Goal: Information Seeking & Learning: Learn about a topic

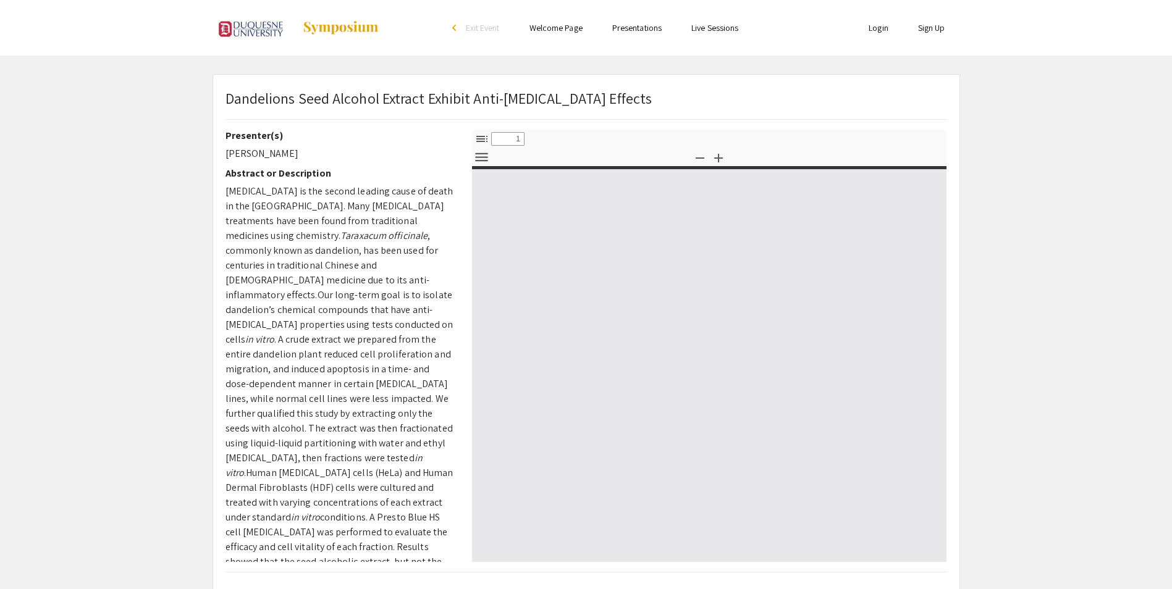
select select "custom"
type input "0"
select select "custom"
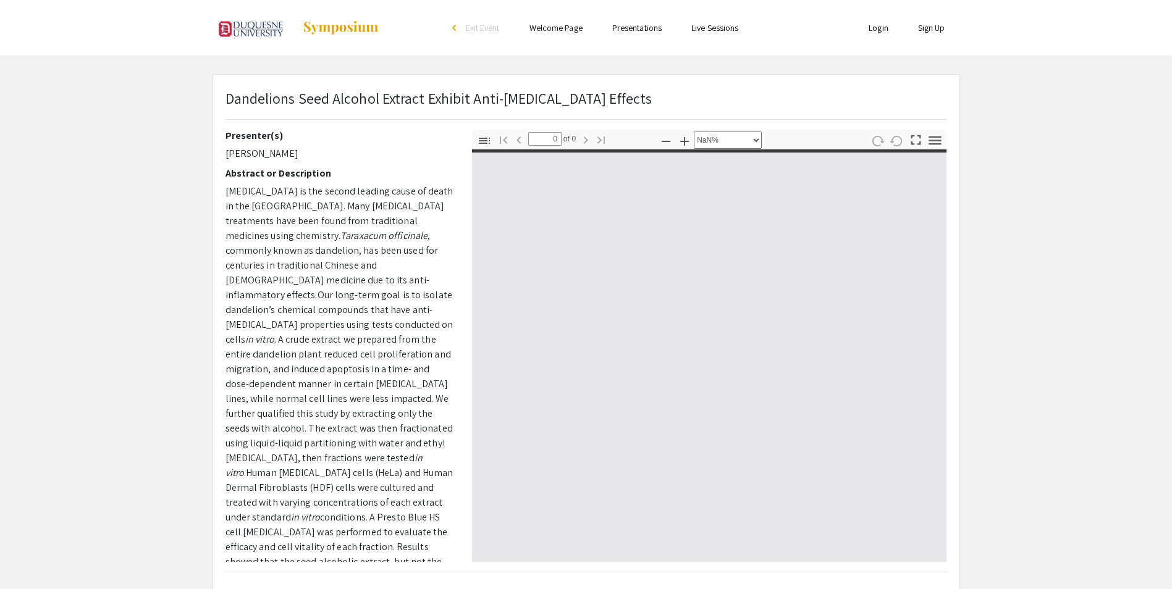
type input "1"
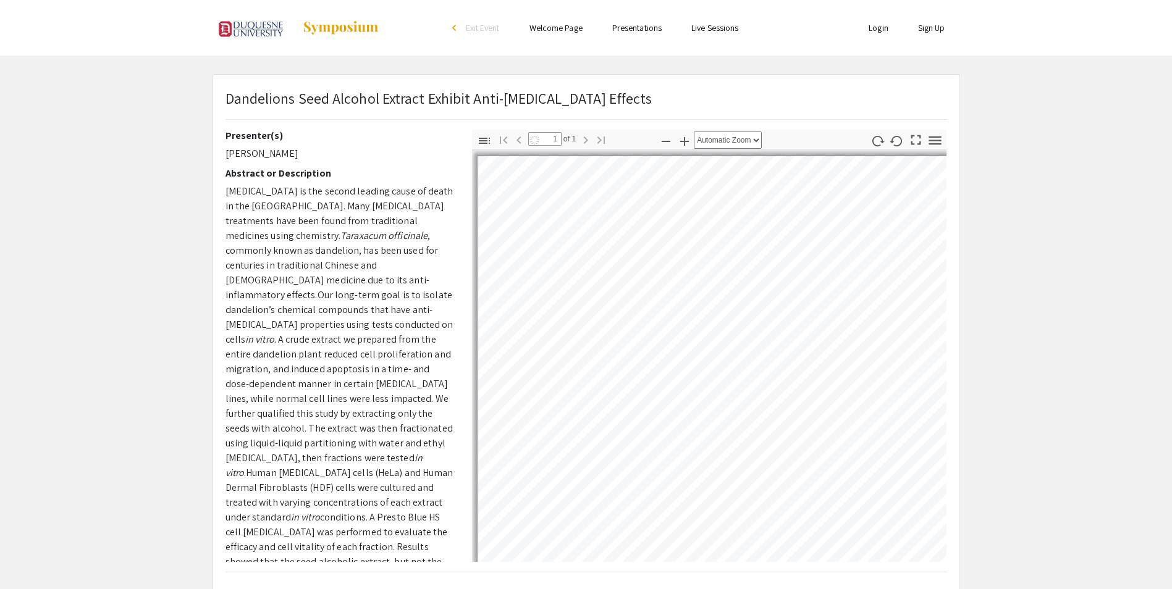
select select "auto"
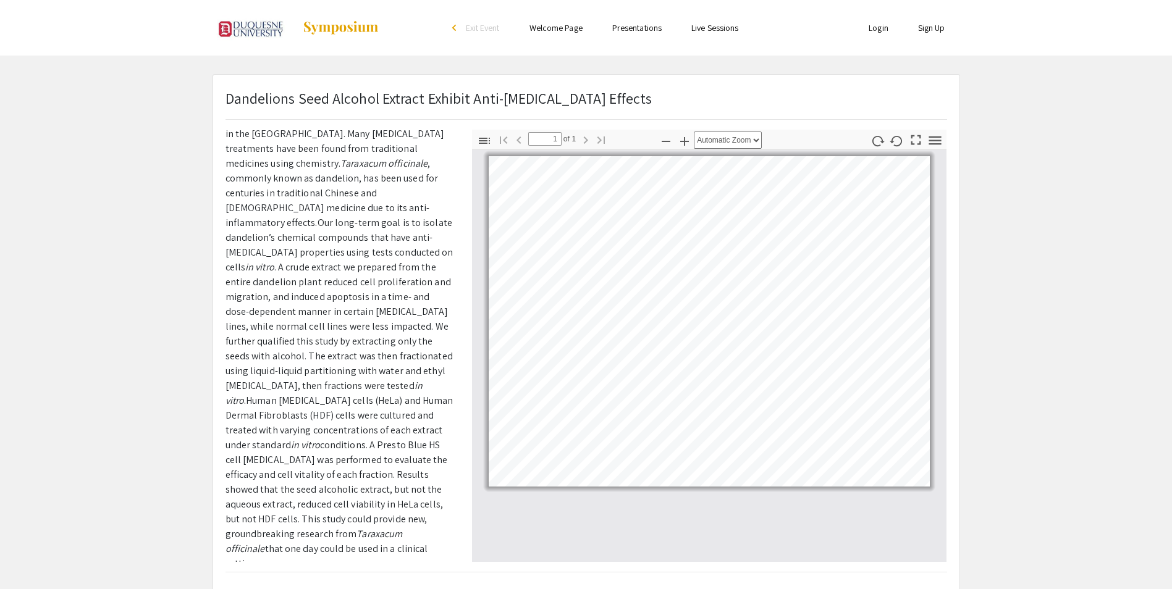
scroll to position [1, 0]
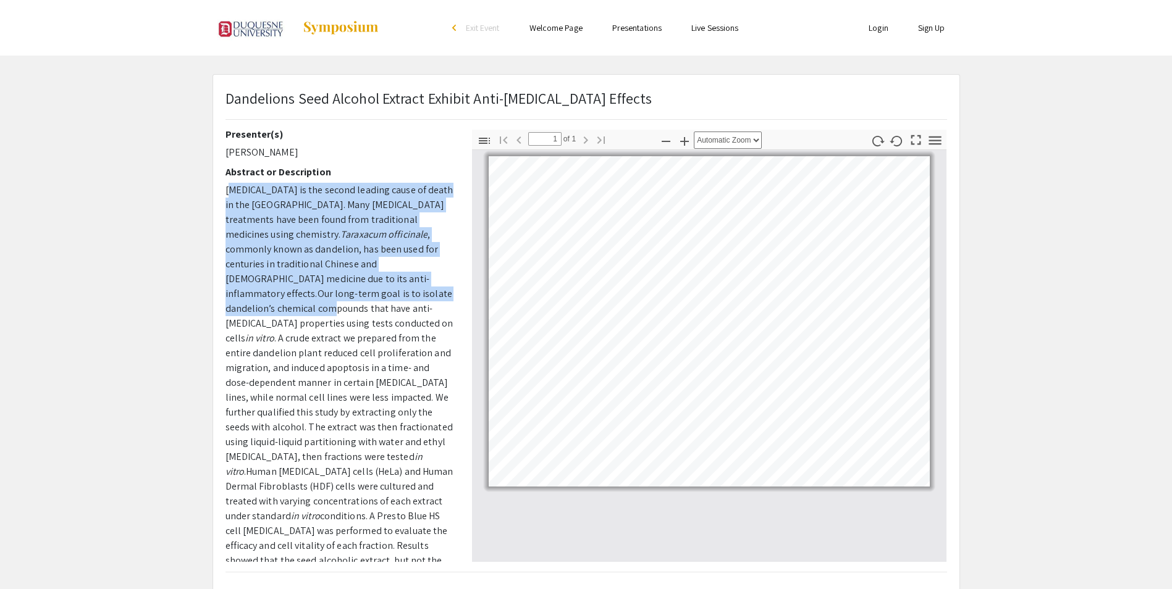
drag, startPoint x: 229, startPoint y: 188, endPoint x: 323, endPoint y: 298, distance: 144.1
click at [323, 298] on p "[MEDICAL_DATA] is the second leading cause of death in the [GEOGRAPHIC_DATA]. M…" at bounding box center [340, 413] width 228 height 460
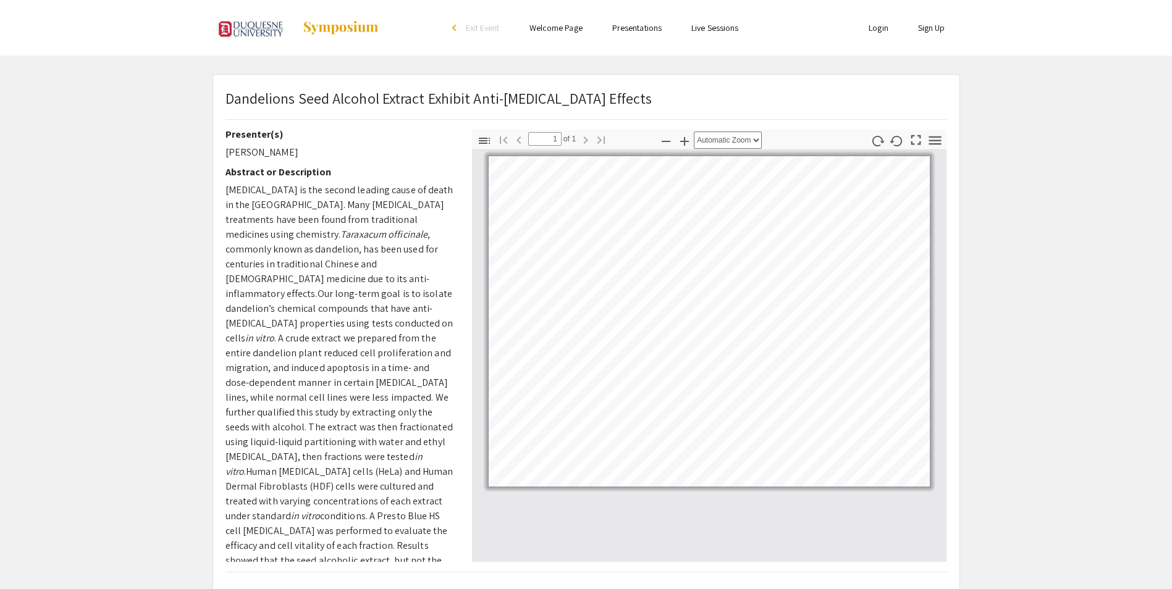
click at [224, 185] on div "Presenter(s) [PERSON_NAME] Abstract or Description [MEDICAL_DATA] is the second…" at bounding box center [339, 346] width 247 height 432
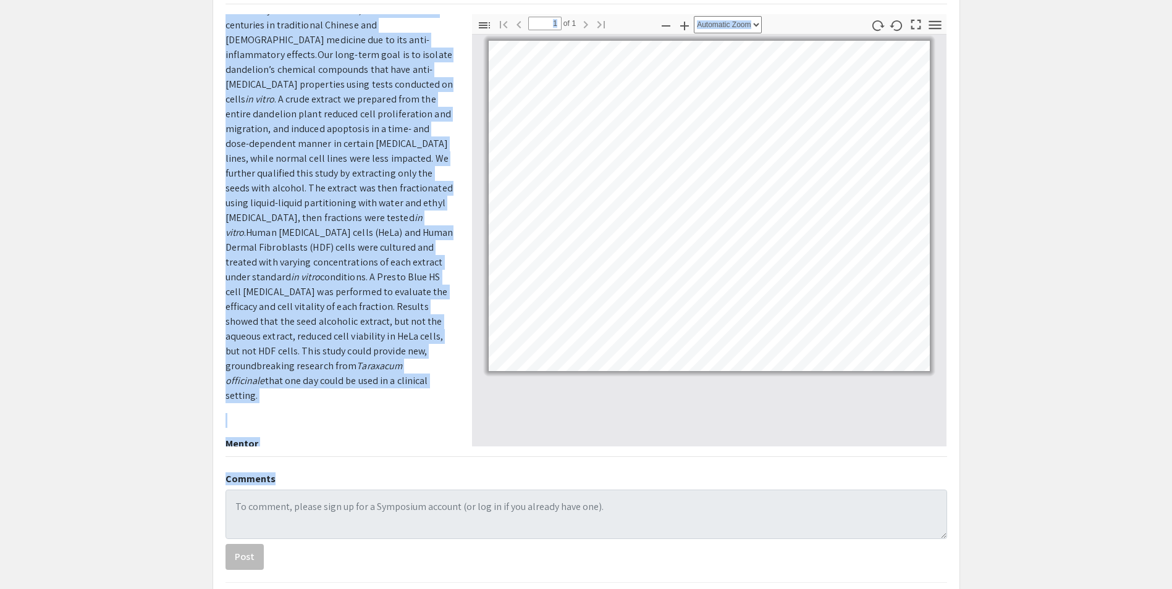
scroll to position [143, 0]
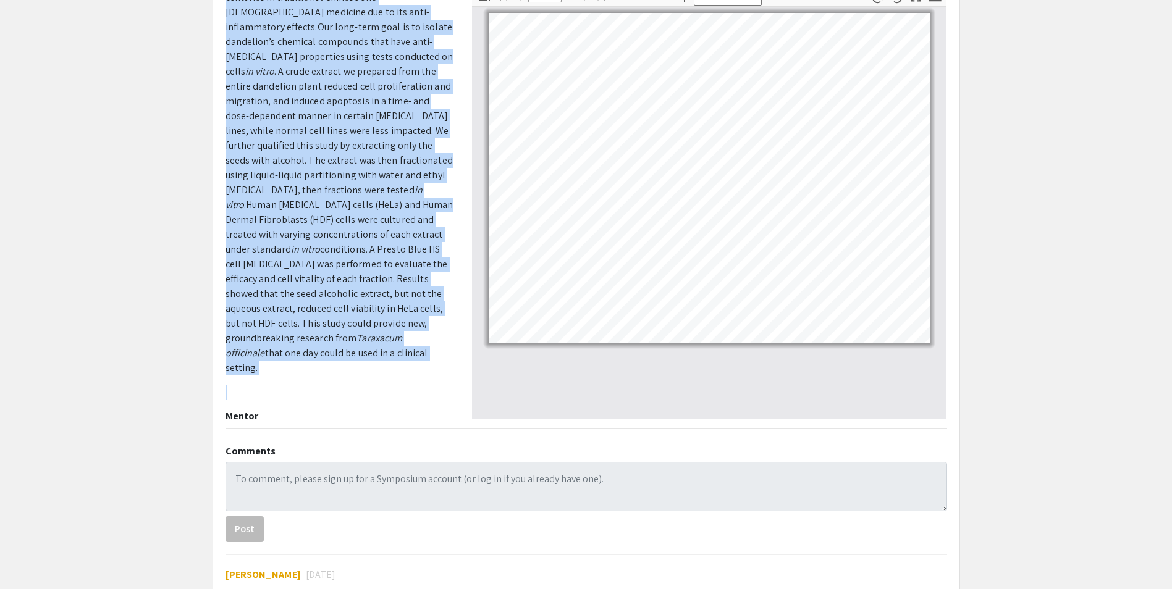
drag, startPoint x: 224, startPoint y: 185, endPoint x: 386, endPoint y: 348, distance: 229.4
click at [386, 348] on div "Presenter(s) [PERSON_NAME] Abstract or Description [MEDICAL_DATA] is the second…" at bounding box center [339, 202] width 247 height 432
drag, startPoint x: 386, startPoint y: 348, endPoint x: 313, endPoint y: 287, distance: 94.8
copy p "Loremi do sit ametco adipisc elits do eiusm te inc Utlabo Etdolo. Magn aliqua e…"
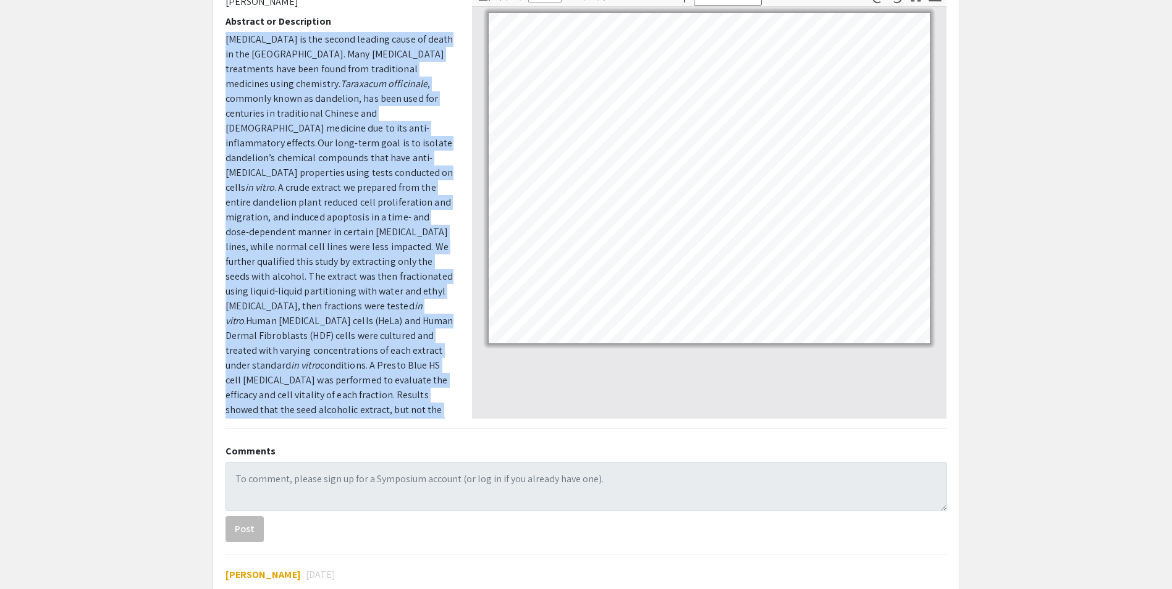
scroll to position [1, 0]
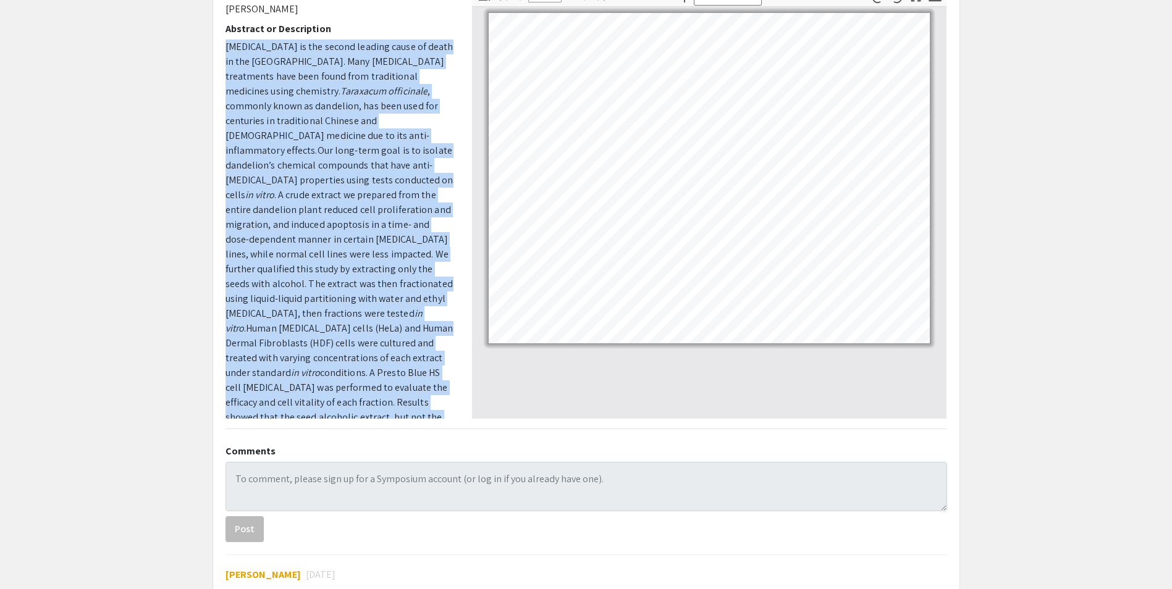
click at [344, 62] on p "[MEDICAL_DATA] is the second leading cause of death in the [GEOGRAPHIC_DATA]. M…" at bounding box center [340, 270] width 228 height 460
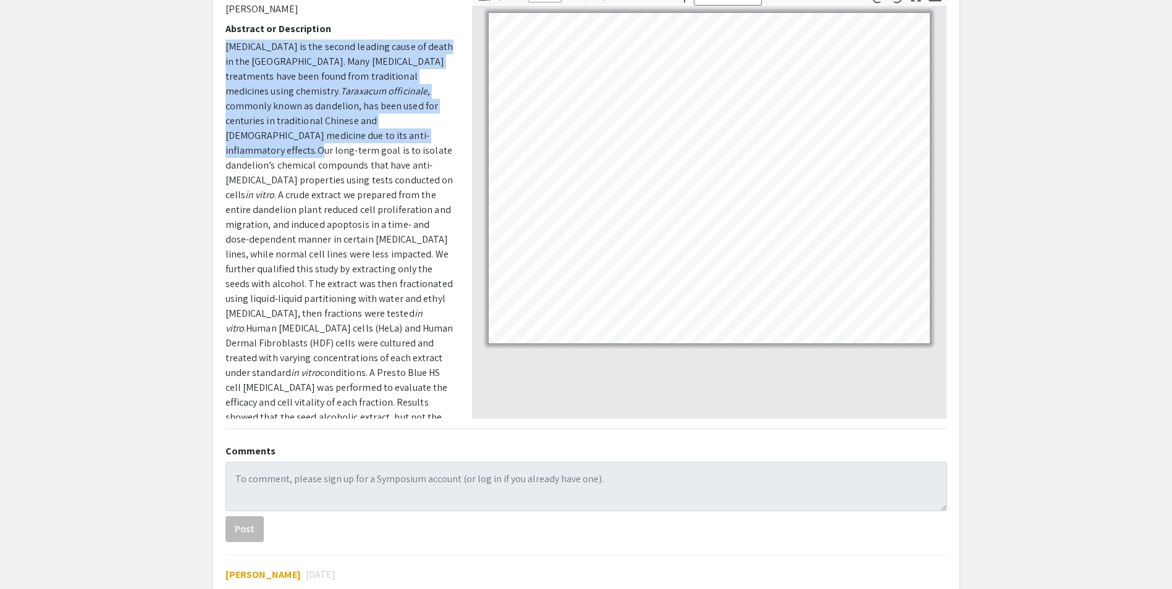
drag, startPoint x: 223, startPoint y: 44, endPoint x: 315, endPoint y: 133, distance: 128.5
click at [315, 133] on div "Presenter(s) [PERSON_NAME] Abstract or Description [MEDICAL_DATA] is the second…" at bounding box center [339, 202] width 247 height 432
drag, startPoint x: 315, startPoint y: 133, endPoint x: 280, endPoint y: 94, distance: 53.0
copy p "[MEDICAL_DATA] is the second leading cause of death in the [GEOGRAPHIC_DATA]. M…"
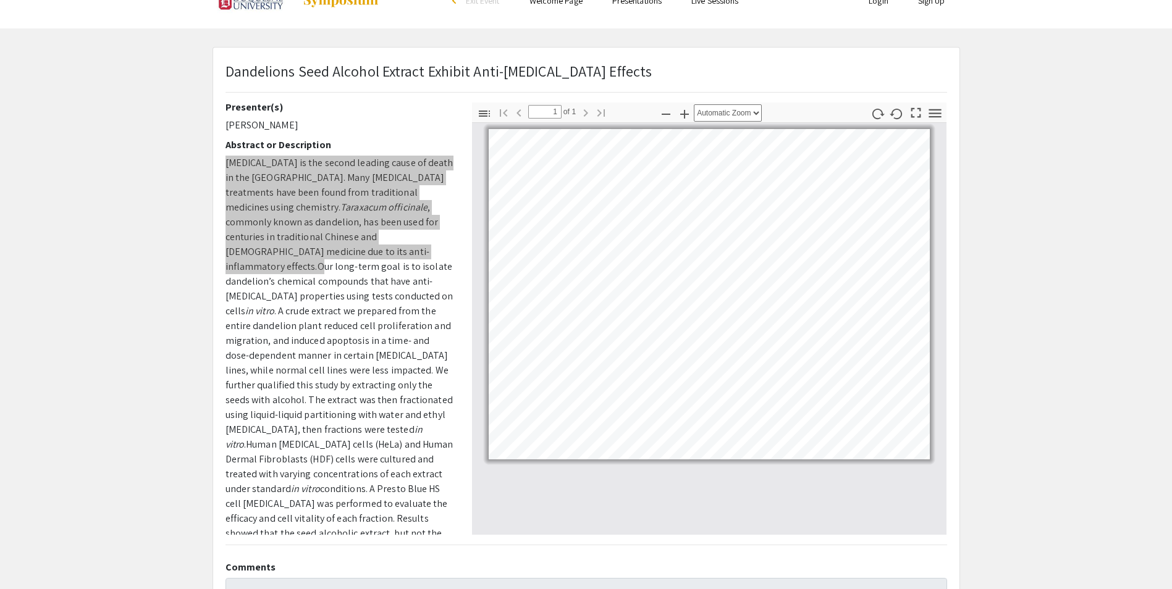
scroll to position [20, 0]
